Goal: Use online tool/utility: Utilize a website feature to perform a specific function

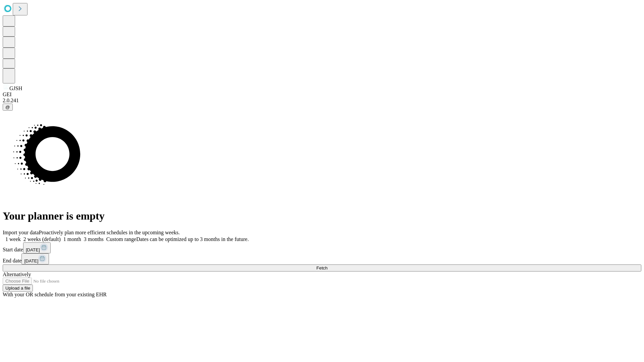
click at [327, 266] on span "Fetch" at bounding box center [321, 268] width 11 height 5
